Goal: Obtain resource: Download file/media

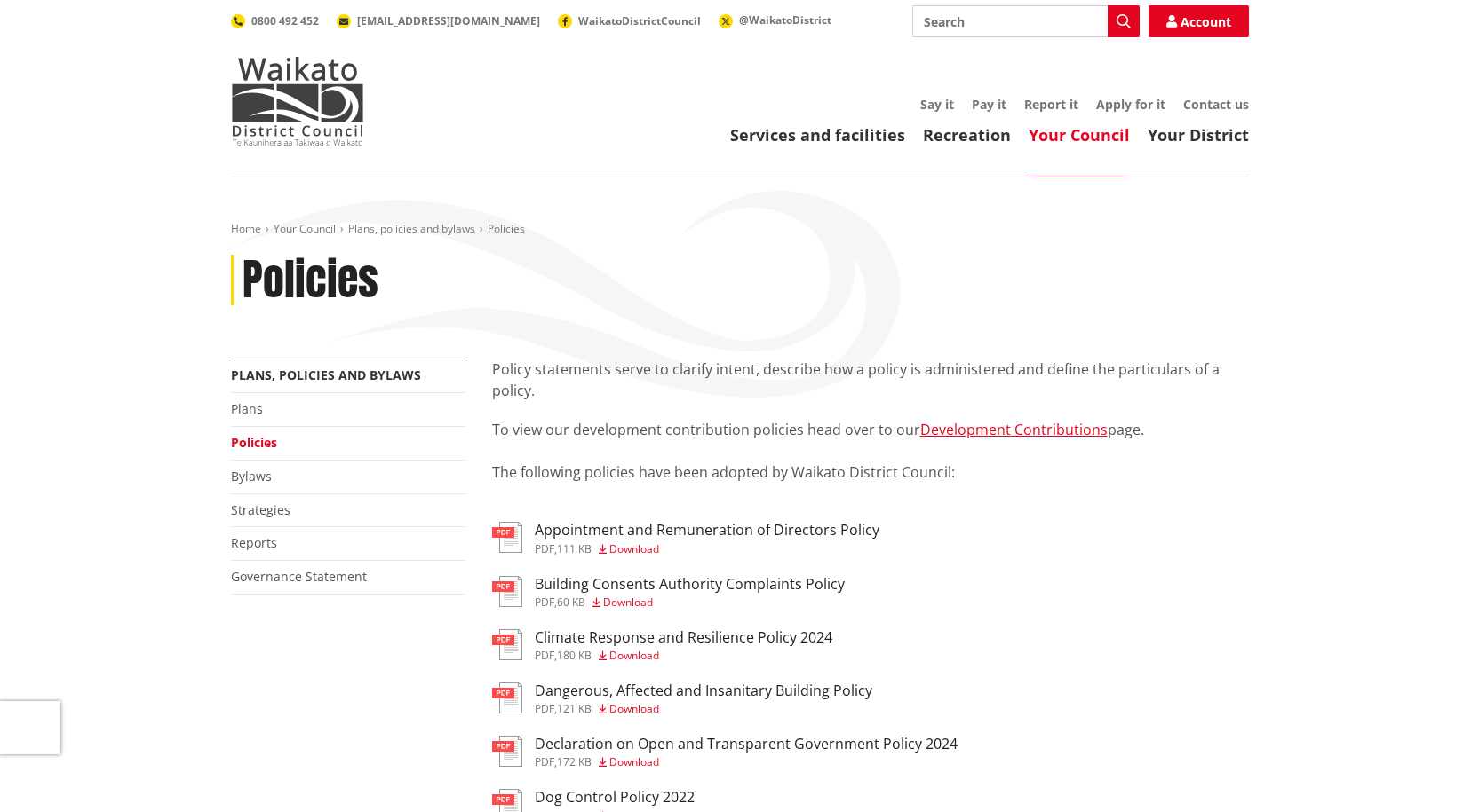
scroll to position [1954, 0]
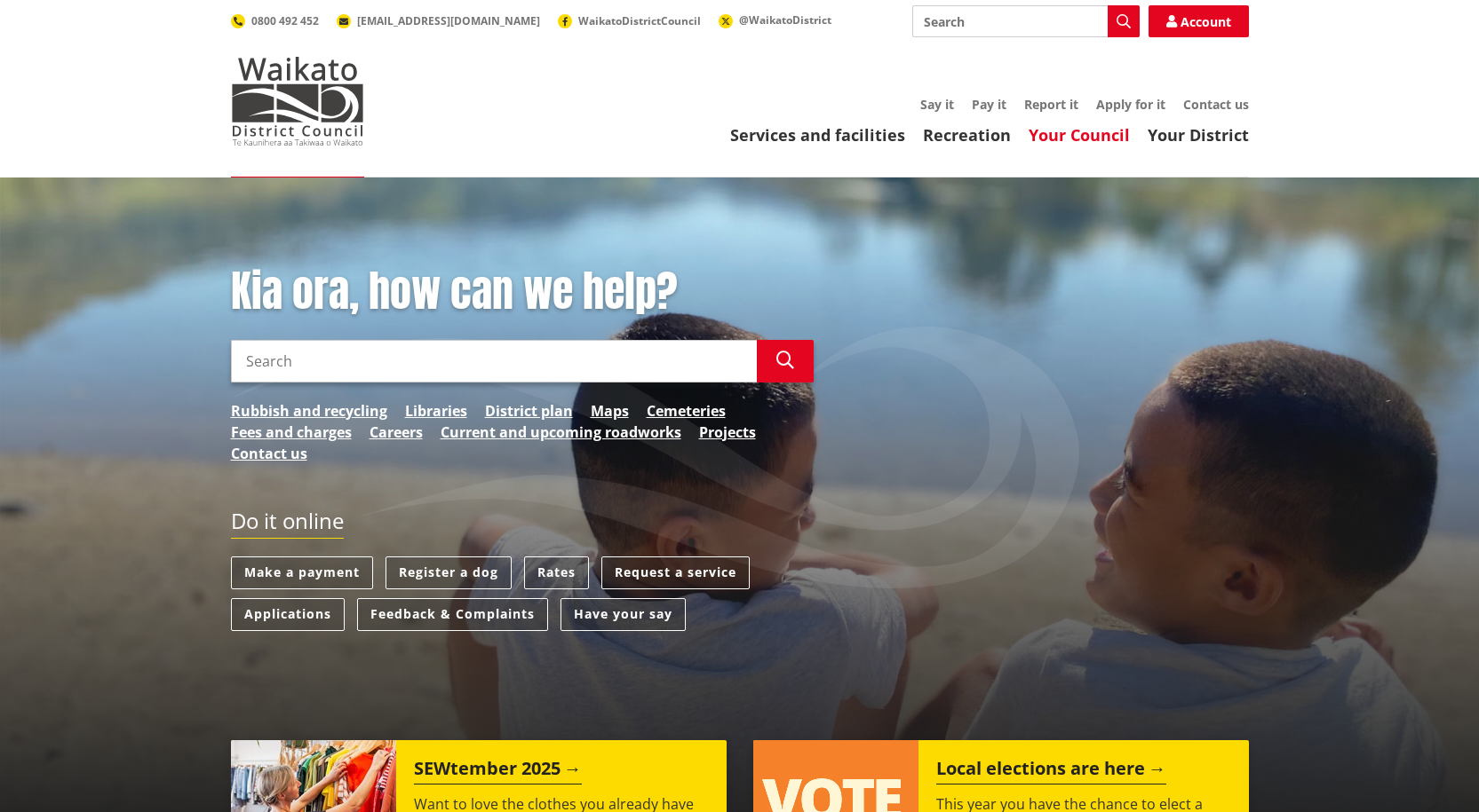
click at [1074, 132] on link "Your Council" at bounding box center [1078, 135] width 101 height 22
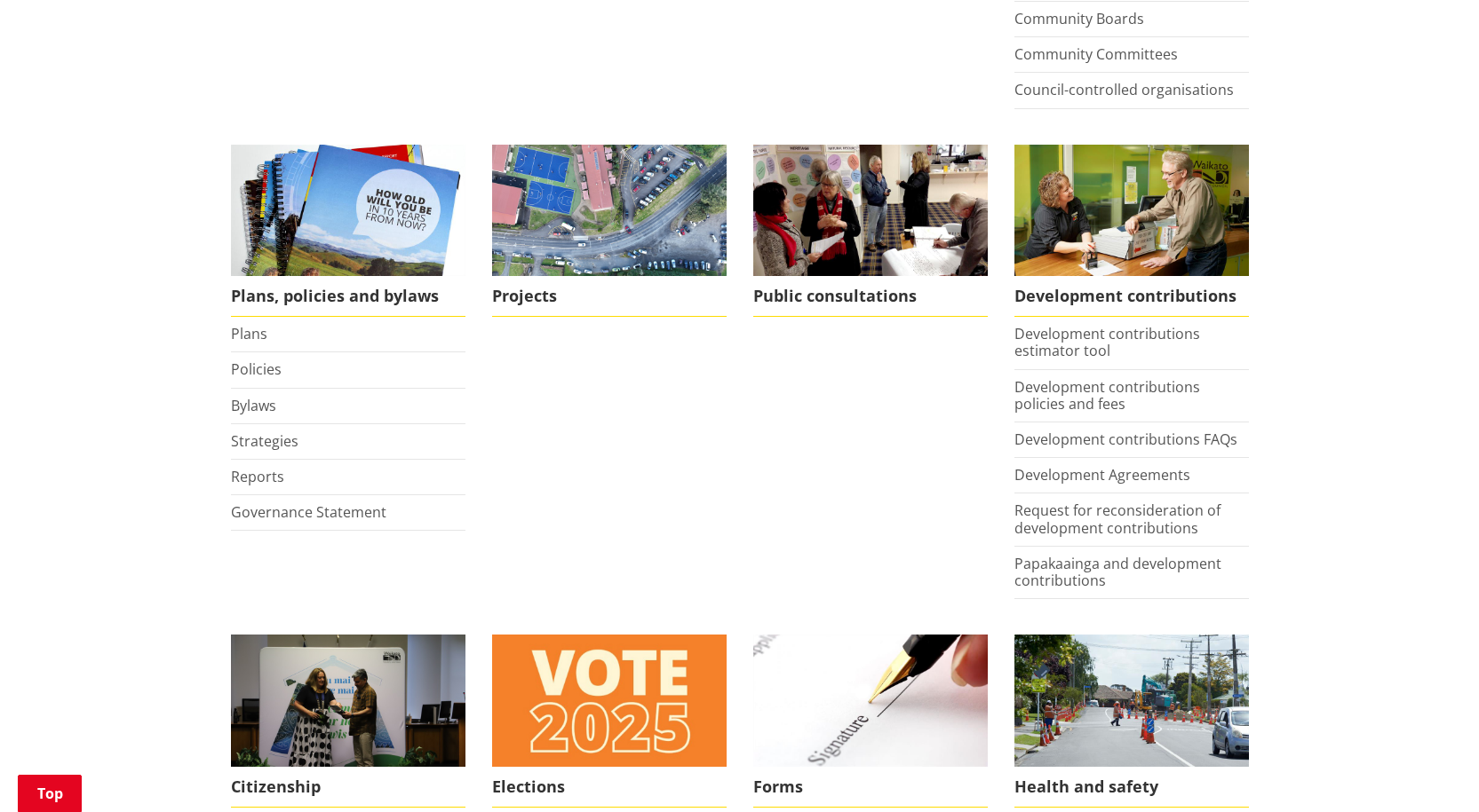
scroll to position [710, 0]
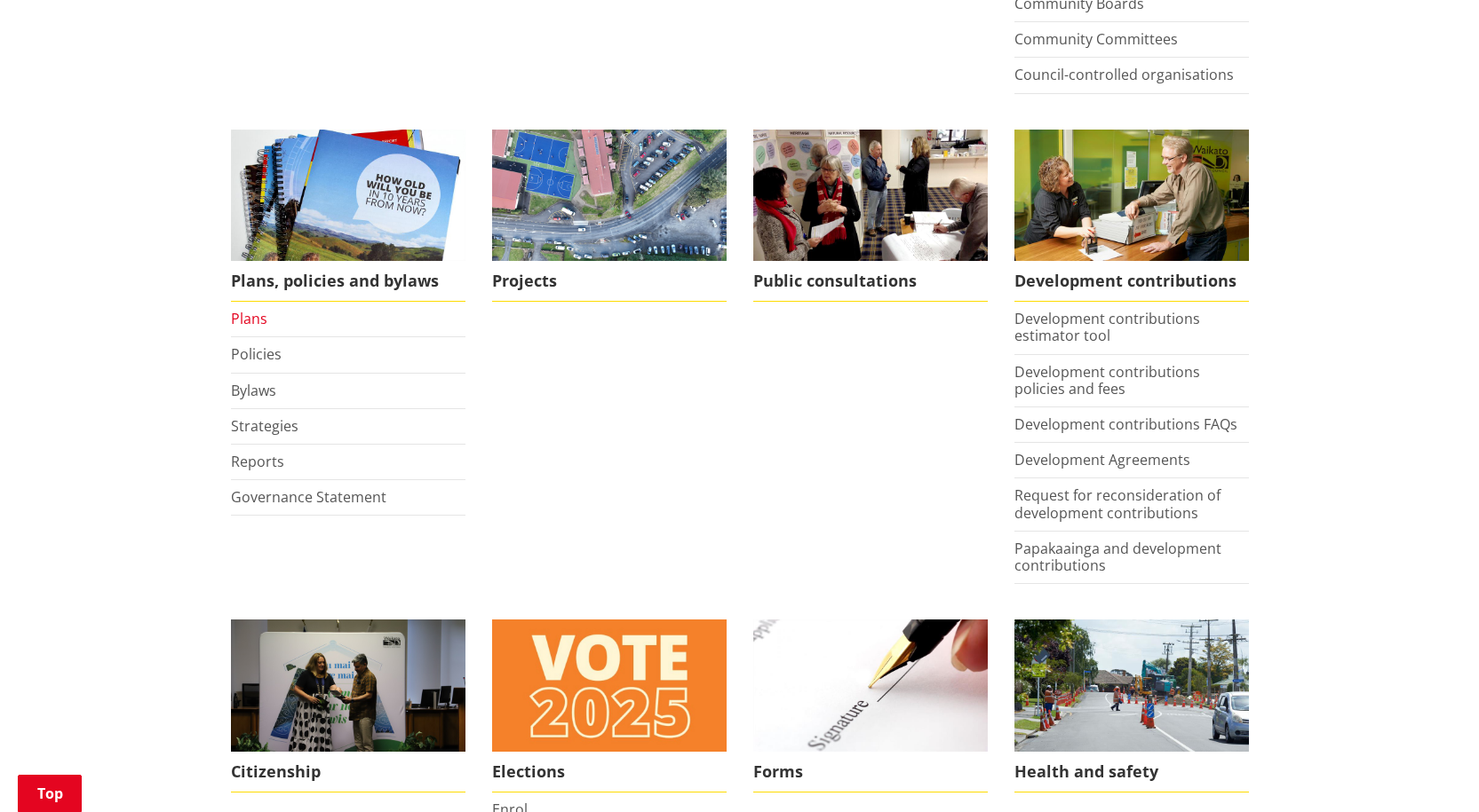
click at [253, 318] on link "Plans" at bounding box center [248, 319] width 36 height 20
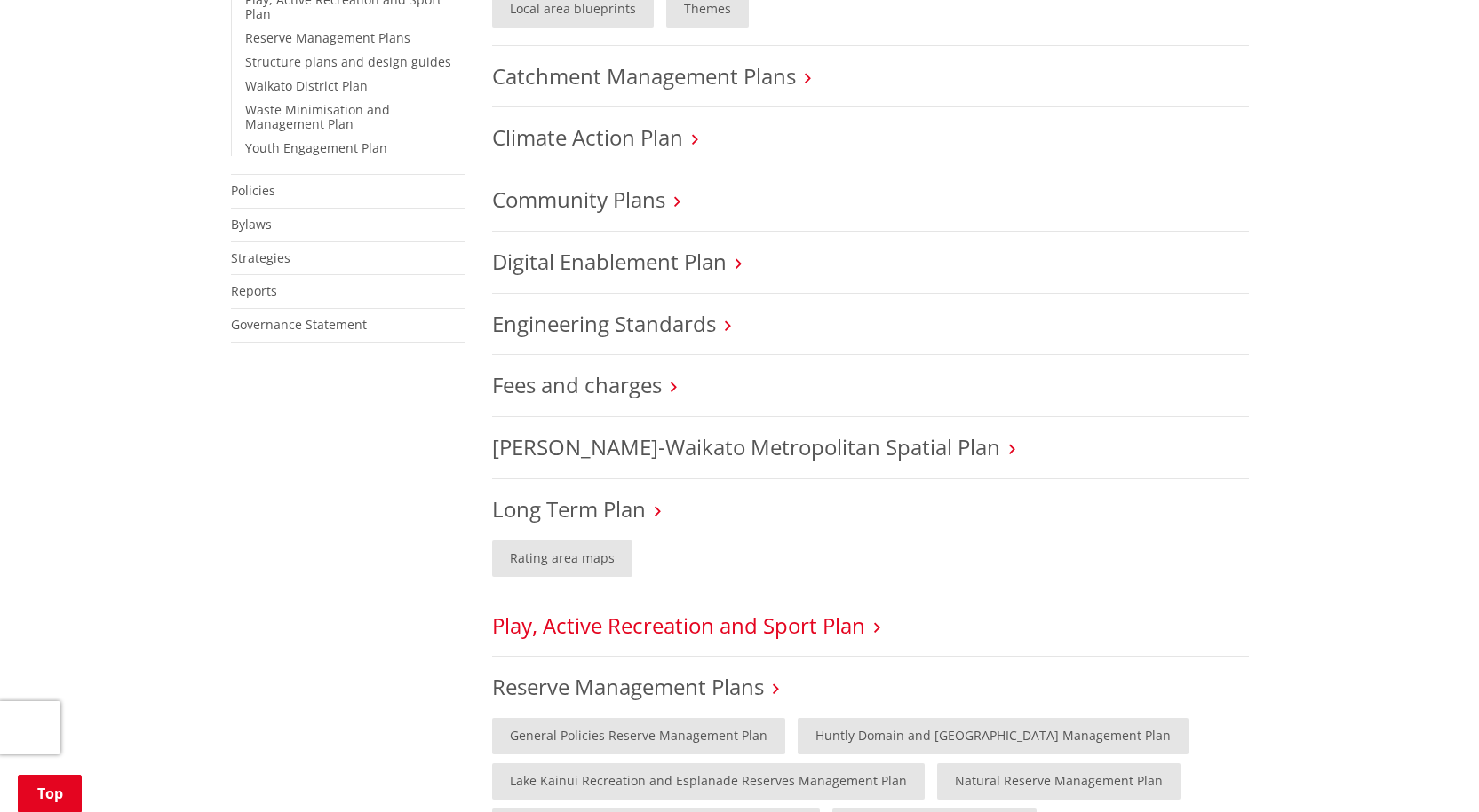
scroll to position [977, 0]
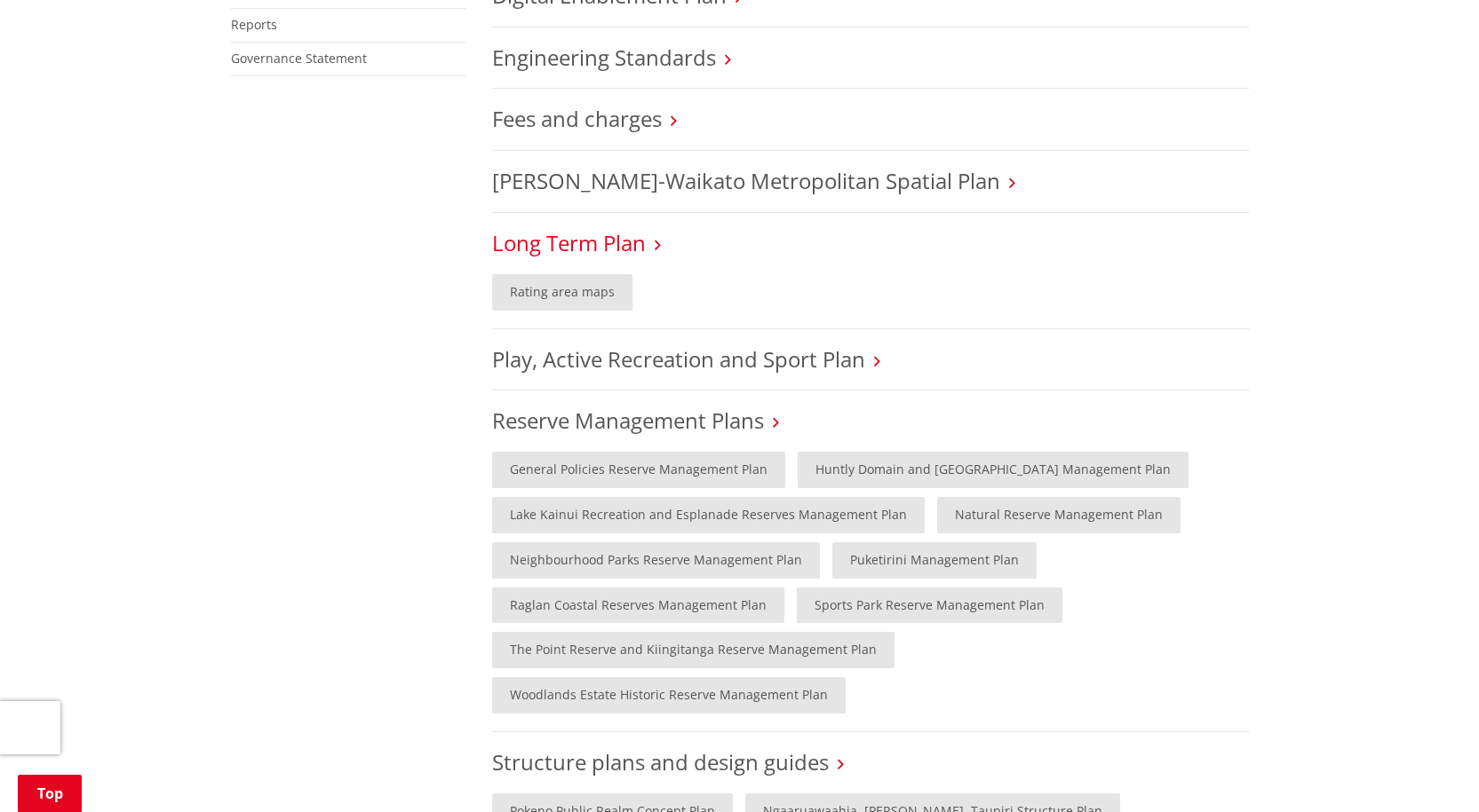
click at [557, 247] on link "Long Term Plan" at bounding box center [569, 243] width 153 height 29
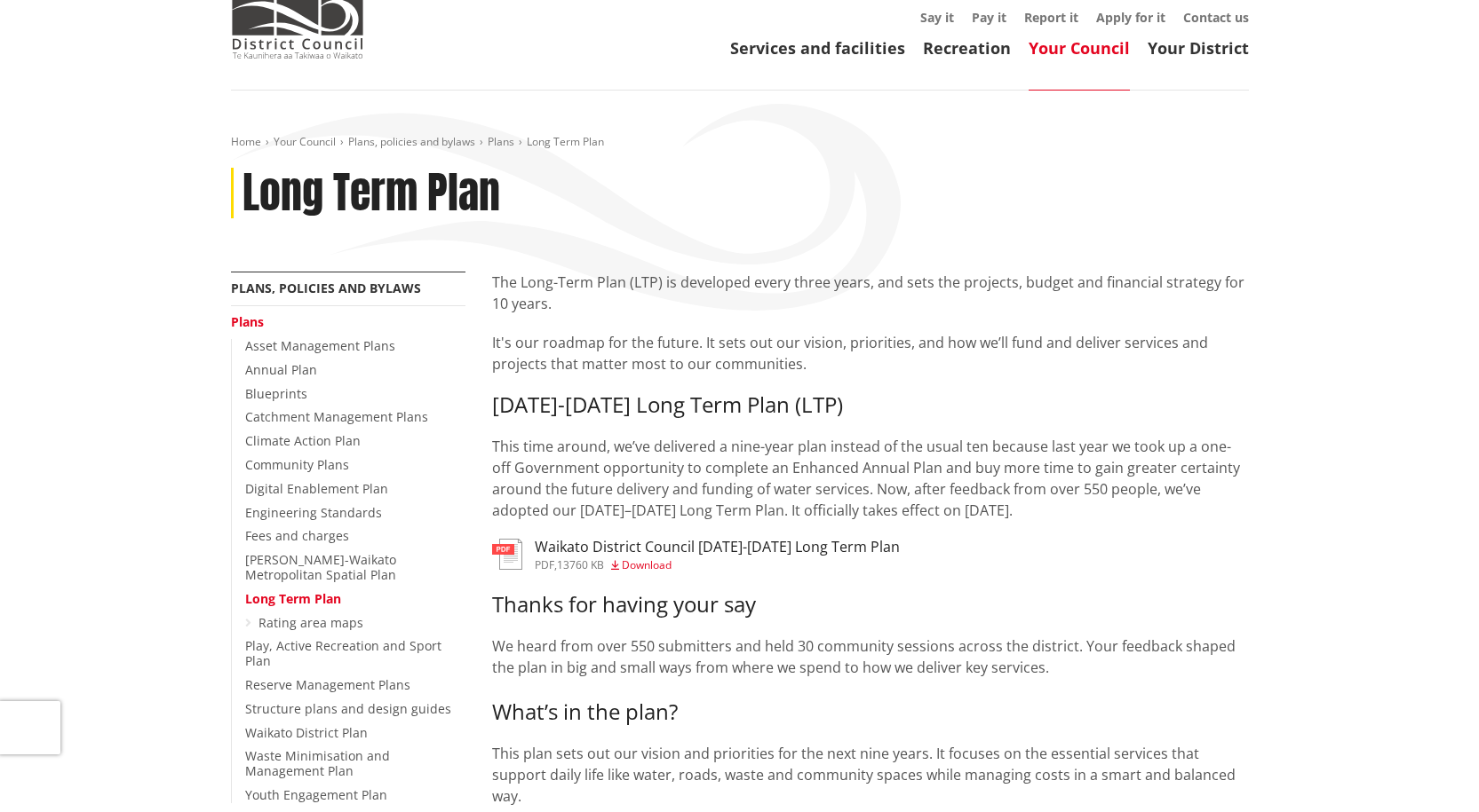
scroll to position [266, 0]
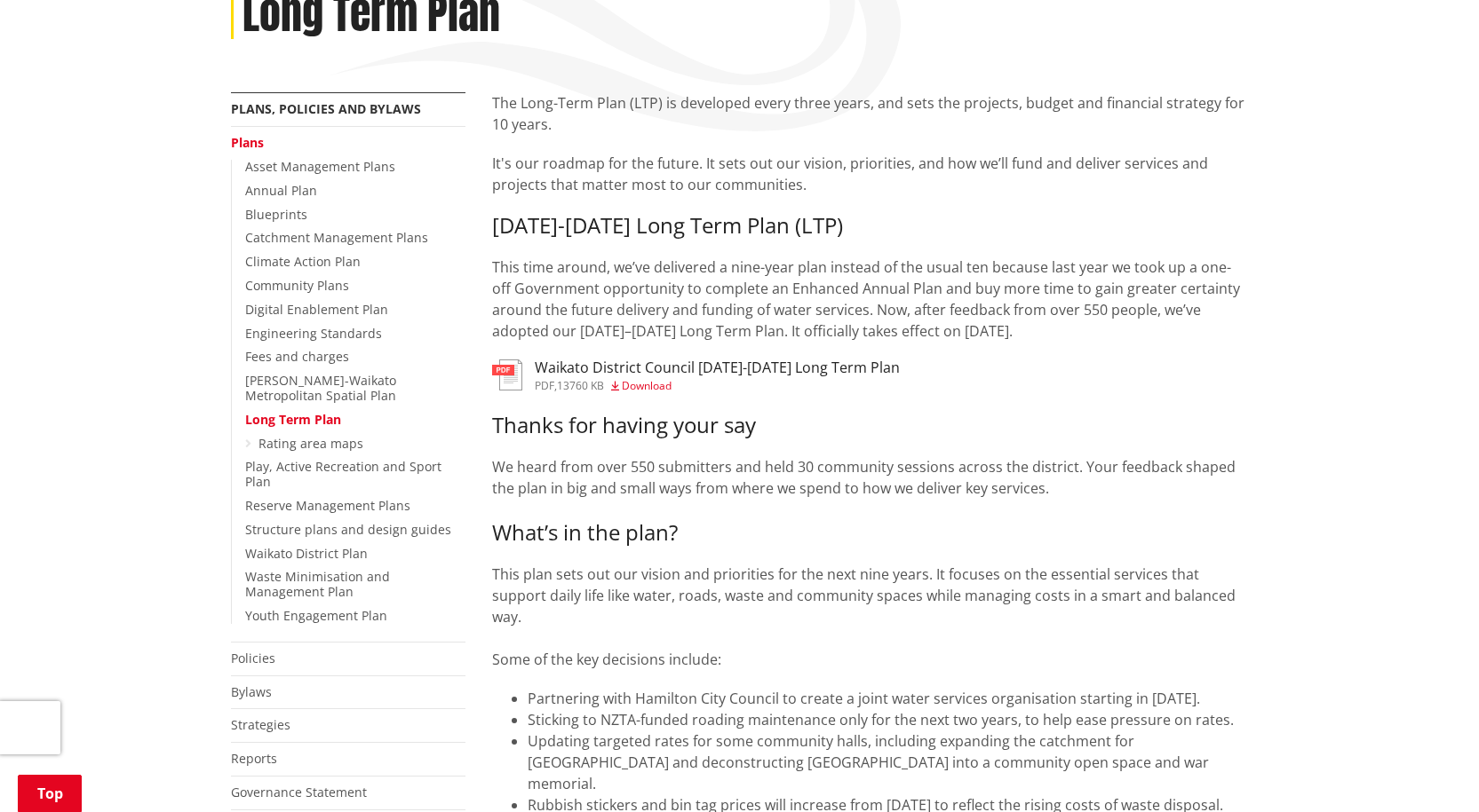
click at [637, 385] on span "Download" at bounding box center [646, 385] width 50 height 15
